Goal: Task Accomplishment & Management: Use online tool/utility

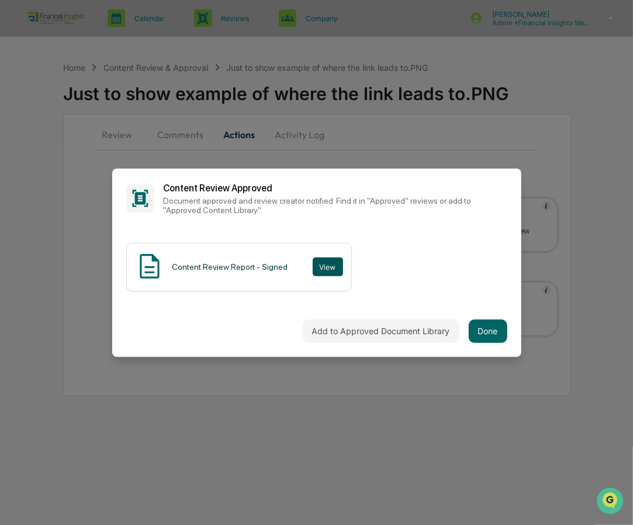
click at [320, 262] on button "View" at bounding box center [328, 266] width 30 height 19
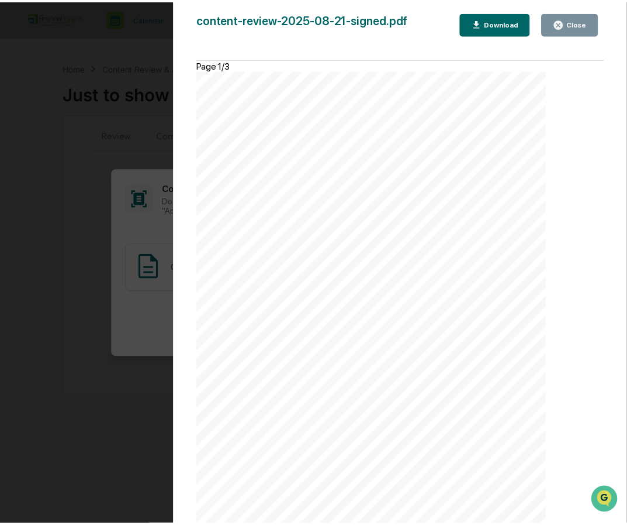
scroll to position [553, 0]
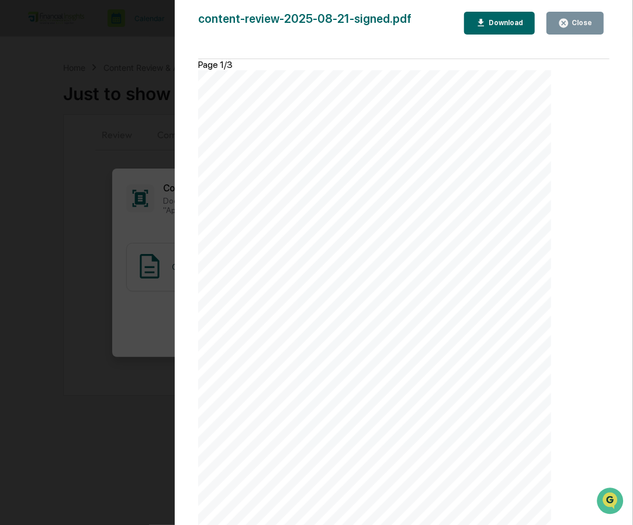
click at [580, 25] on div "Close" at bounding box center [581, 23] width 23 height 8
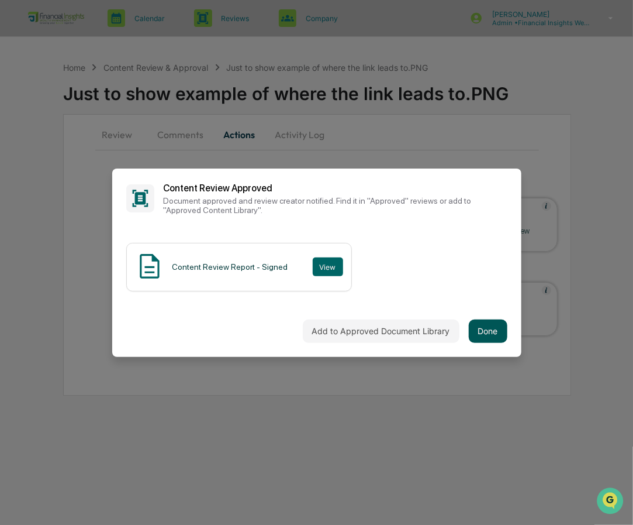
click at [482, 329] on button "Done" at bounding box center [488, 330] width 39 height 23
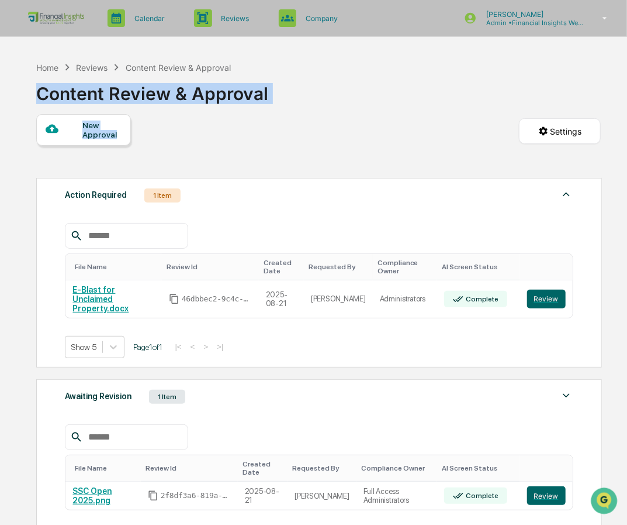
drag, startPoint x: 627, startPoint y: 62, endPoint x: 633, endPoint y: 123, distance: 61.7
click at [627, 123] on html "Calendar Manage Tasks Reviews Approval Management Company People, Data, Setting…" at bounding box center [313, 262] width 627 height 525
click at [550, 289] on button "Review" at bounding box center [546, 298] width 39 height 19
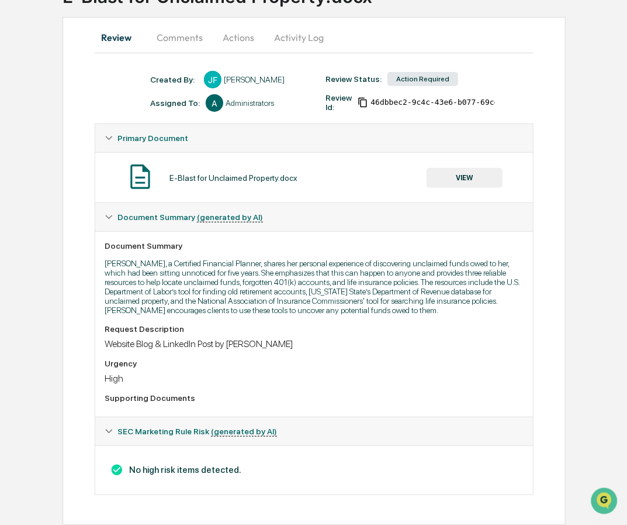
click at [253, 32] on button "Actions" at bounding box center [238, 37] width 53 height 28
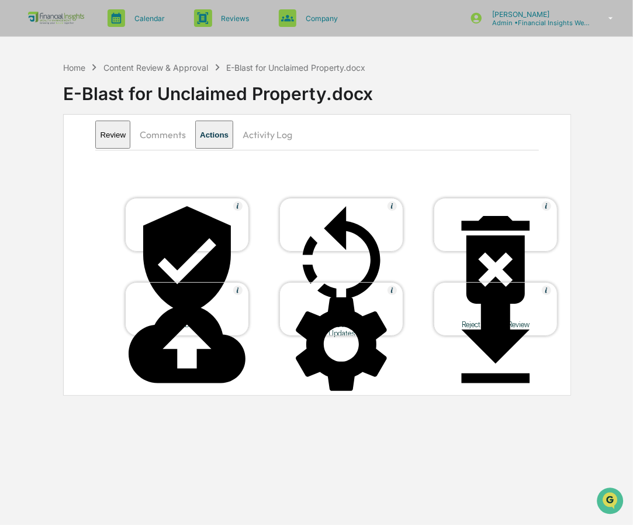
click at [180, 236] on div "Approve Document" at bounding box center [187, 225] width 124 height 54
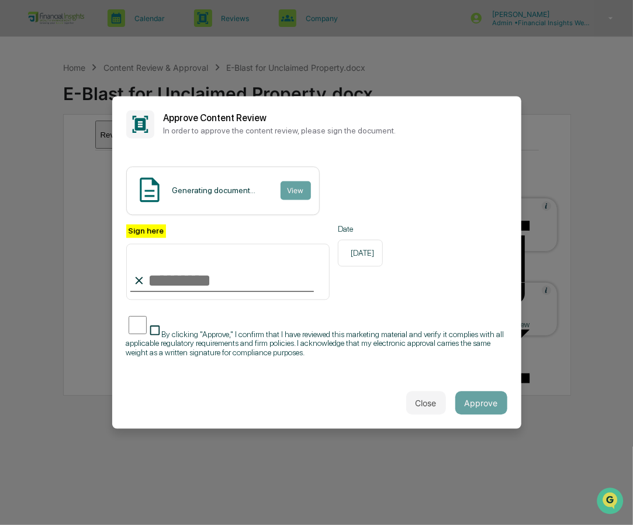
click at [200, 286] on input "Sign here" at bounding box center [228, 272] width 204 height 56
type input "**********"
click at [425, 288] on div "**********" at bounding box center [316, 262] width 381 height 76
click at [484, 398] on button "Approve" at bounding box center [482, 402] width 52 height 23
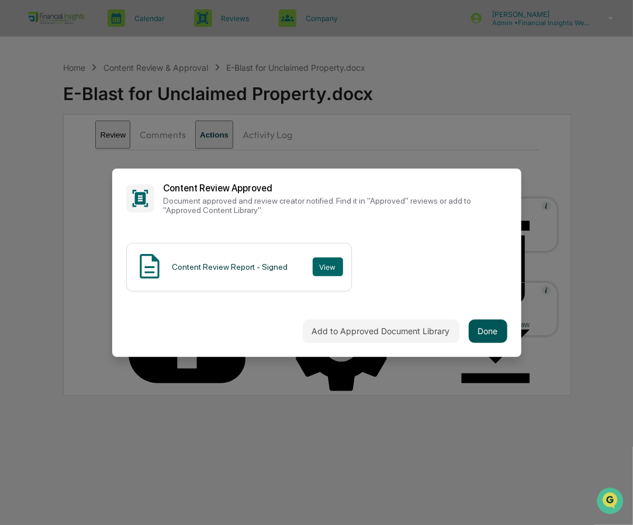
click at [486, 325] on button "Done" at bounding box center [488, 330] width 39 height 23
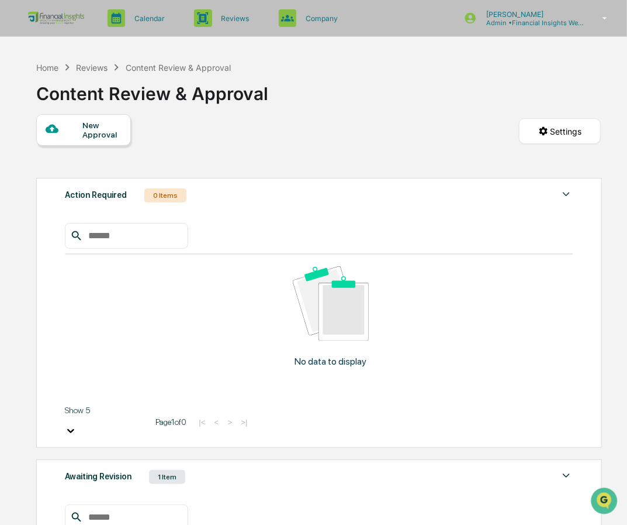
click at [51, 61] on div "Home Reviews Content Review & Approval" at bounding box center [133, 67] width 195 height 13
click at [49, 66] on div "Home" at bounding box center [47, 68] width 22 height 10
